Goal: Download file/media

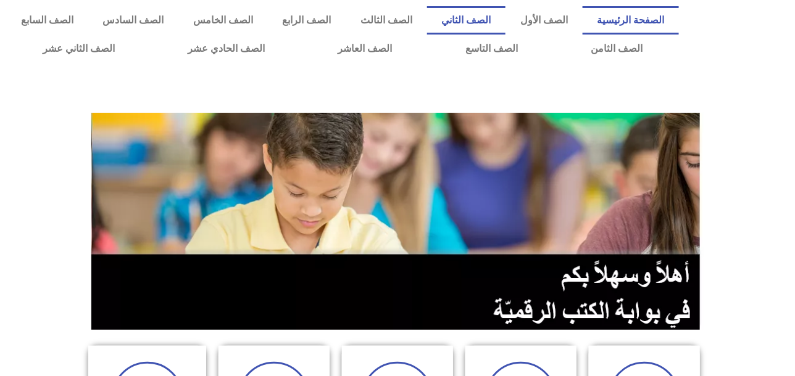
click at [500, 18] on link "الصف الثاني" at bounding box center [466, 20] width 79 height 28
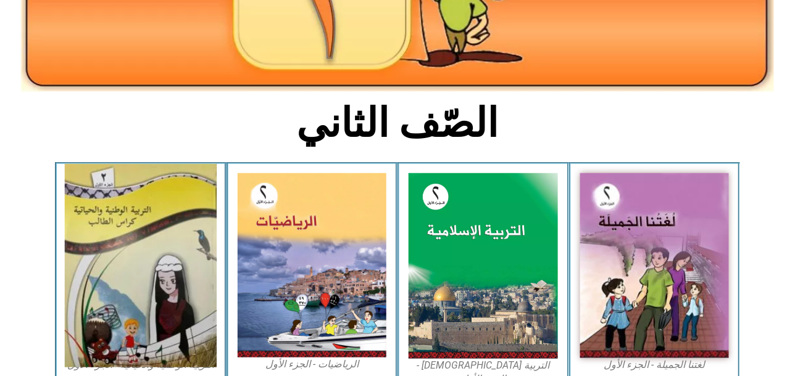
scroll to position [452, 0]
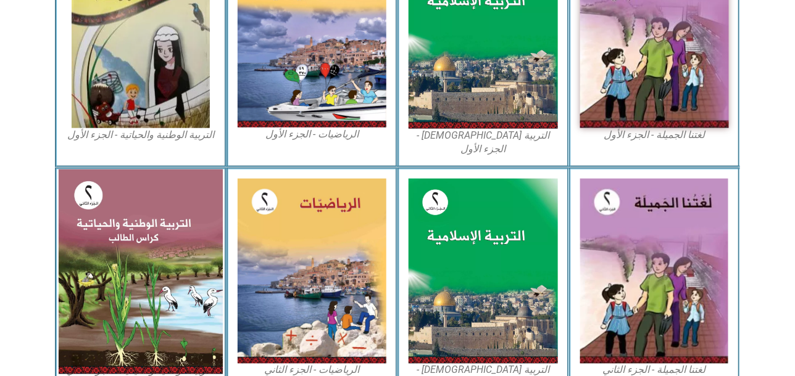
click at [154, 251] on img at bounding box center [141, 272] width 164 height 205
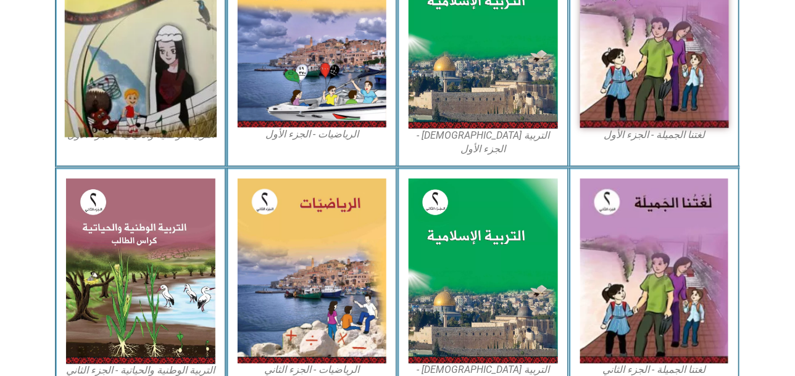
click at [175, 66] on img at bounding box center [141, 36] width 152 height 204
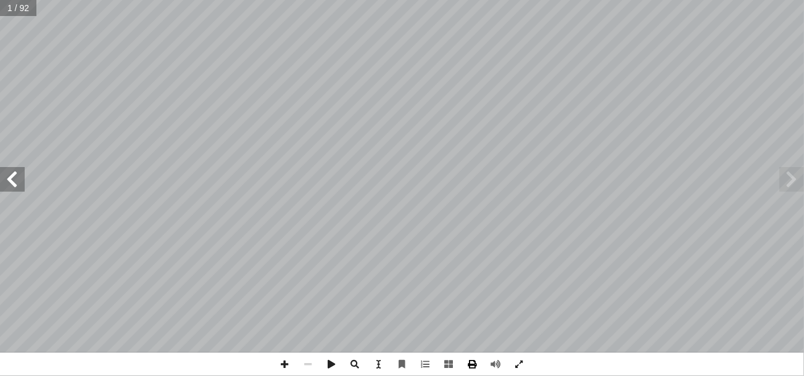
click at [474, 365] on span at bounding box center [472, 364] width 23 height 23
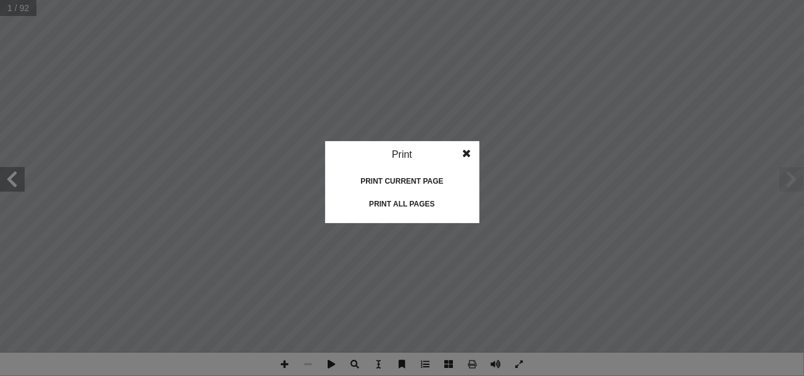
click at [418, 201] on div "Print all pages" at bounding box center [402, 204] width 123 height 20
